Goal: Information Seeking & Learning: Learn about a topic

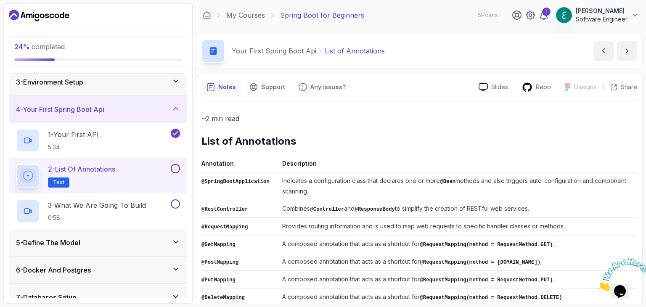
scroll to position [207, 0]
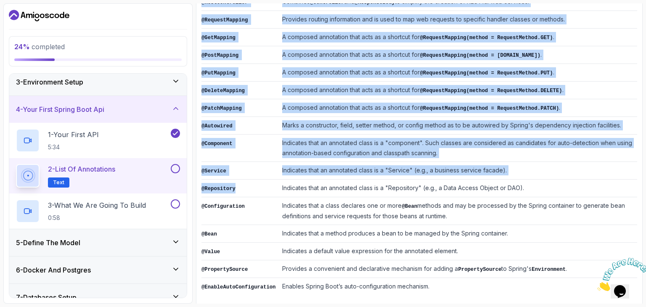
click at [199, 182] on div "Notes Support Any issues? Slides Repo Designs Design not available Share ~2 min…" at bounding box center [419, 90] width 447 height 445
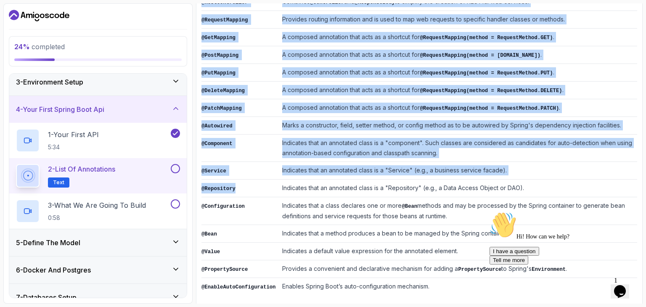
click at [221, 186] on code "@Repository" at bounding box center [219, 189] width 34 height 6
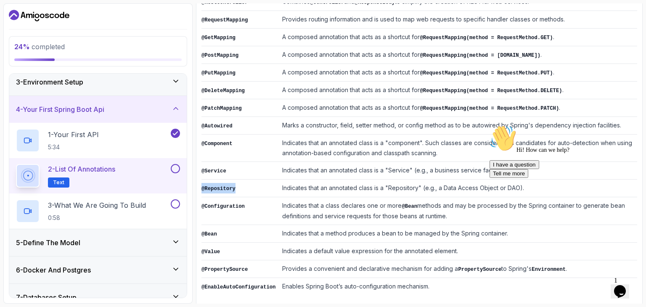
drag, startPoint x: 229, startPoint y: 183, endPoint x: 202, endPoint y: 183, distance: 27.4
click at [202, 183] on td "@Repository" at bounding box center [240, 189] width 77 height 18
click at [490, 125] on icon "Chat attention grabber" at bounding box center [490, 125] width 0 height 0
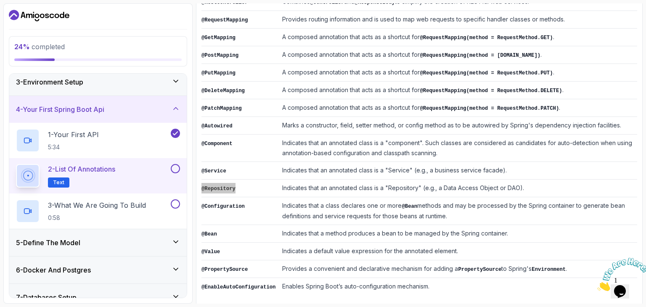
click at [642, 265] on img at bounding box center [624, 274] width 52 height 33
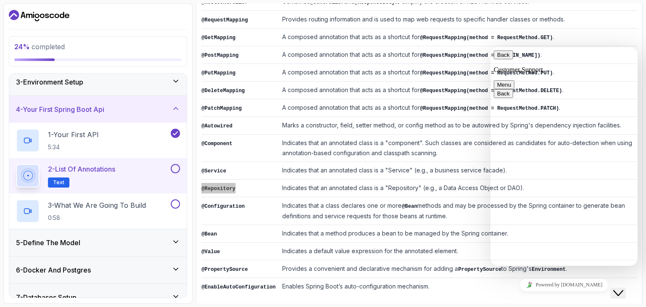
click at [621, 288] on icon "Close Chat This icon closes the chat window." at bounding box center [619, 293] width 10 height 10
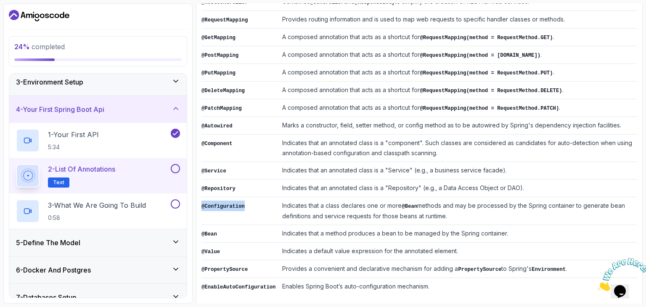
drag, startPoint x: 242, startPoint y: 199, endPoint x: 202, endPoint y: 202, distance: 39.7
click at [202, 202] on td "@Configuration" at bounding box center [240, 211] width 77 height 28
copy code "@Configuration"
drag, startPoint x: 215, startPoint y: 227, endPoint x: 206, endPoint y: 227, distance: 8.8
click at [206, 231] on code "@Bean" at bounding box center [210, 234] width 16 height 6
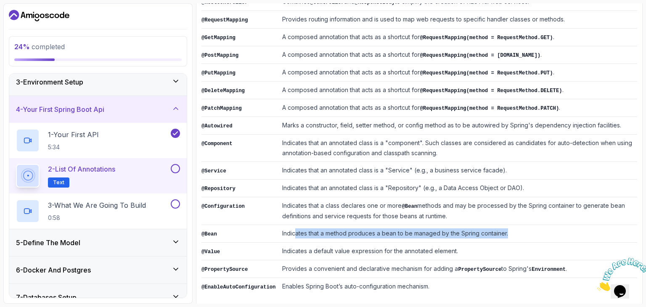
drag, startPoint x: 506, startPoint y: 227, endPoint x: 290, endPoint y: 223, distance: 216.3
click at [289, 225] on td "Indicates that a method produces a bean to be managed by the Spring container." at bounding box center [458, 234] width 359 height 18
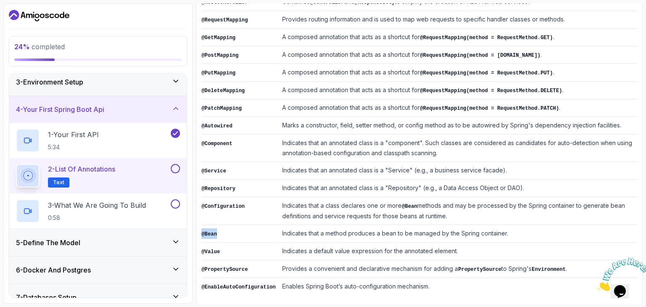
drag, startPoint x: 218, startPoint y: 229, endPoint x: 202, endPoint y: 228, distance: 15.6
click at [202, 228] on td "@Bean" at bounding box center [240, 234] width 77 height 18
copy code "@Bean"
click at [221, 245] on td "@Value" at bounding box center [240, 252] width 77 height 18
drag, startPoint x: 300, startPoint y: 233, endPoint x: 356, endPoint y: 230, distance: 55.6
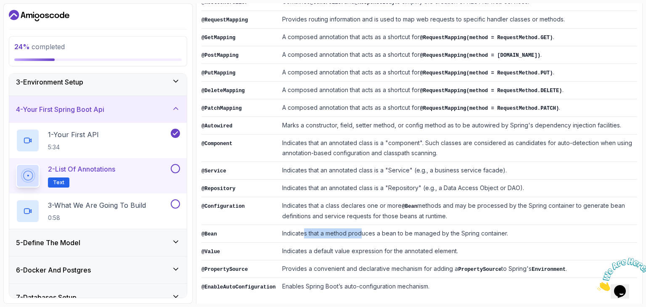
click at [356, 230] on td "Indicates that a method produces a bean to be managed by the Spring container." at bounding box center [458, 234] width 359 height 18
click at [360, 226] on td "Indicates that a method produces a bean to be managed by the Spring container." at bounding box center [458, 234] width 359 height 18
copy td "produces"
click at [364, 245] on td "Indicates a default value expression for the annotated element." at bounding box center [458, 252] width 359 height 18
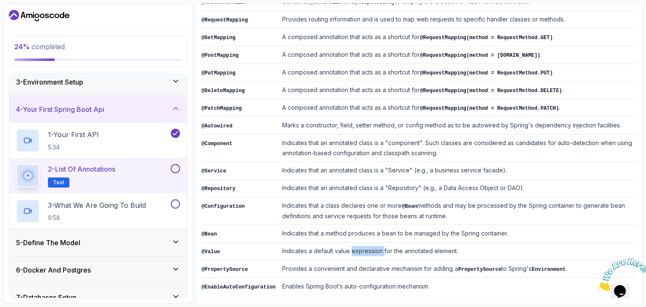
click at [364, 245] on td "Indicates a default value expression for the annotated element." at bounding box center [458, 252] width 359 height 18
copy td "expression"
click at [409, 244] on td "Indicates a default value expression for the annotated element." at bounding box center [458, 252] width 359 height 18
copy td "annotated"
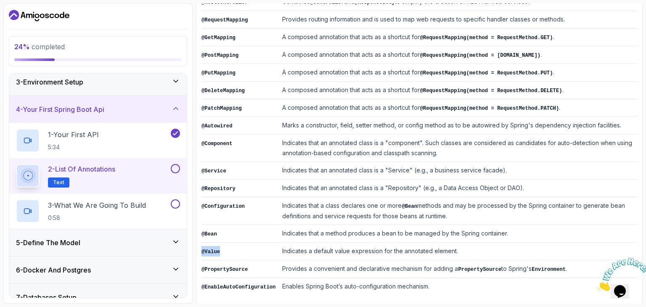
drag, startPoint x: 212, startPoint y: 245, endPoint x: 202, endPoint y: 245, distance: 10.5
click at [202, 245] on td "@Value" at bounding box center [240, 252] width 77 height 18
copy code "@Value"
drag, startPoint x: 244, startPoint y: 263, endPoint x: 211, endPoint y: 263, distance: 32.4
click at [208, 267] on code "@PropertySource" at bounding box center [225, 270] width 46 height 6
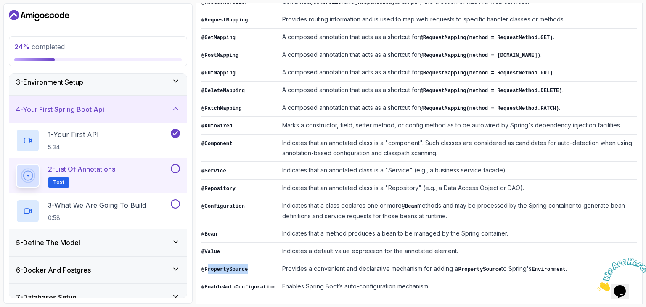
copy code "ropertySource"
copy code "@PropertySource"
click at [332, 260] on td "Provides a convenient and declarative mechanism for adding a PropertySource to …" at bounding box center [458, 269] width 359 height 18
copy td "convenient"
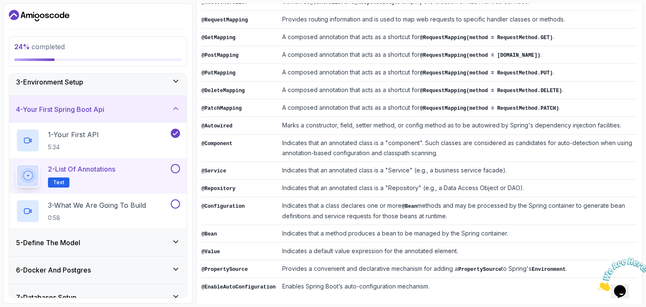
click at [362, 263] on td "Provides a convenient and declarative mechanism for adding a PropertySource to …" at bounding box center [458, 269] width 359 height 18
copy td "declarative"
drag, startPoint x: 269, startPoint y: 278, endPoint x: 201, endPoint y: 279, distance: 67.8
click at [202, 284] on code "@EnableAutoConfiguration" at bounding box center [239, 287] width 74 height 6
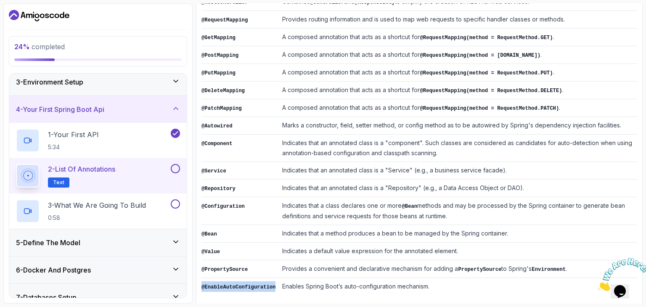
drag, startPoint x: 178, startPoint y: 169, endPoint x: 171, endPoint y: 165, distance: 7.9
click at [177, 169] on button at bounding box center [175, 168] width 9 height 9
click at [133, 214] on p "0:58" at bounding box center [97, 218] width 98 height 8
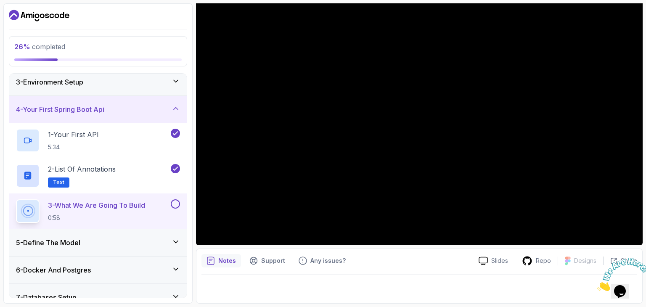
scroll to position [24, 0]
